Goal: Task Accomplishment & Management: Manage account settings

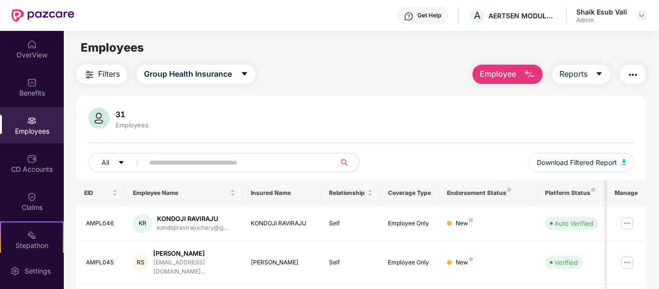
click at [34, 12] on img at bounding box center [43, 15] width 63 height 13
click at [85, 14] on div "Get Help A AERTSEN MODULARS PRIVATE LIMITED Shaik Esub Vali Admin" at bounding box center [360, 15] width 573 height 31
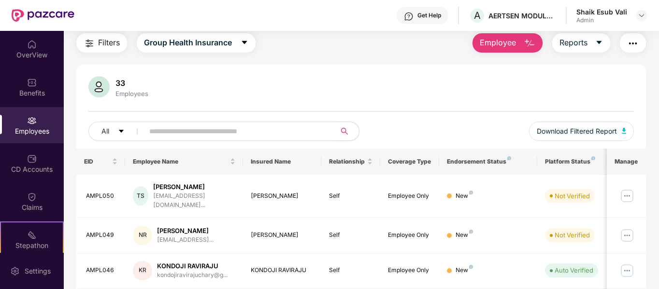
scroll to position [48, 0]
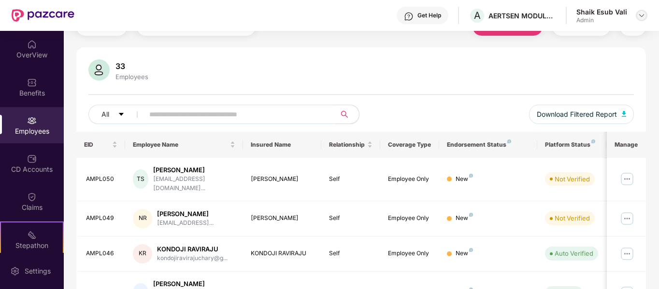
click at [642, 18] on img at bounding box center [642, 16] width 8 height 8
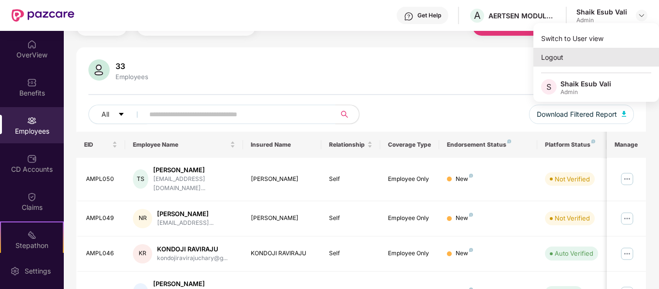
click at [552, 57] on div "Logout" at bounding box center [596, 57] width 126 height 19
